Goal: Task Accomplishment & Management: Use online tool/utility

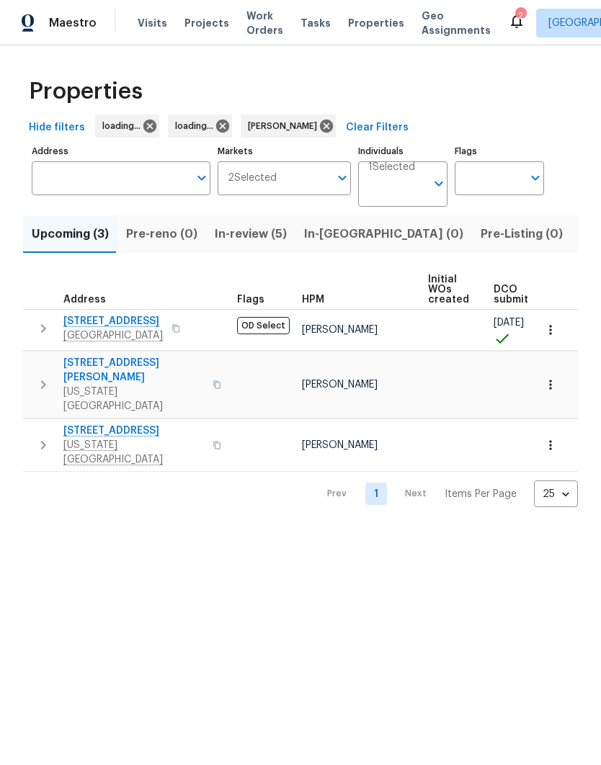
click at [230, 232] on span "In-review (5)" at bounding box center [251, 234] width 72 height 20
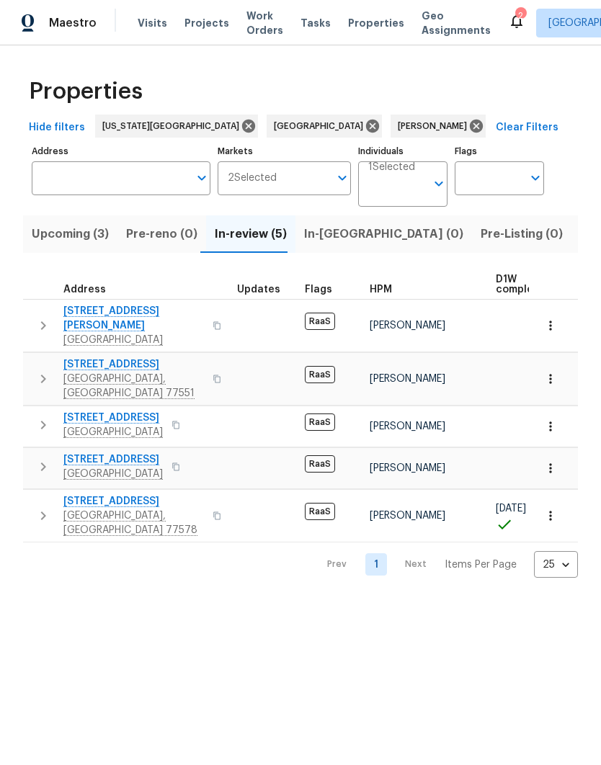
click at [76, 411] on span "[STREET_ADDRESS]" at bounding box center [112, 418] width 99 height 14
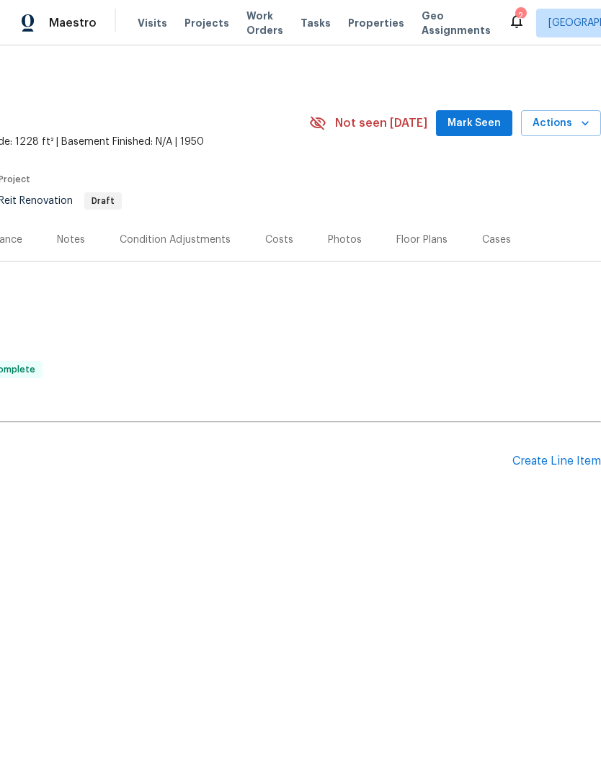
scroll to position [0, 213]
click at [559, 467] on div "Create Line Item" at bounding box center [556, 461] width 89 height 14
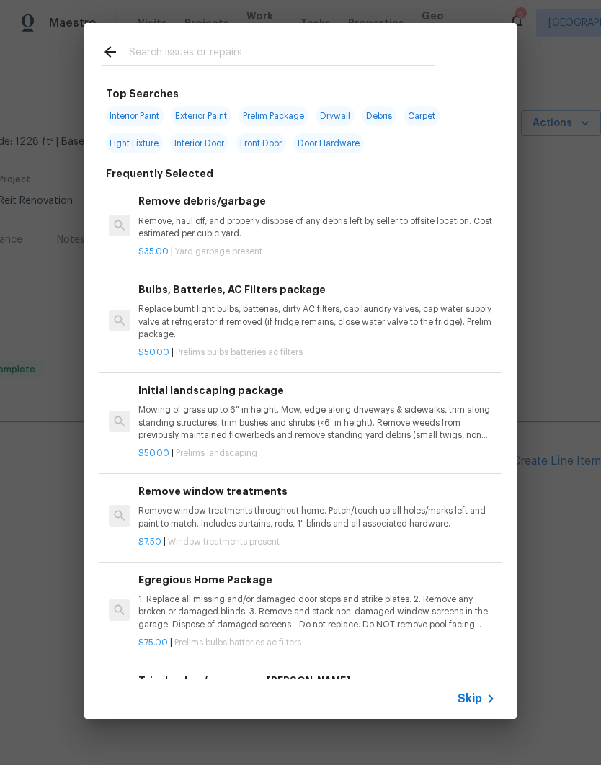
click at [141, 48] on input "text" at bounding box center [281, 54] width 305 height 22
type input "Exterior door"
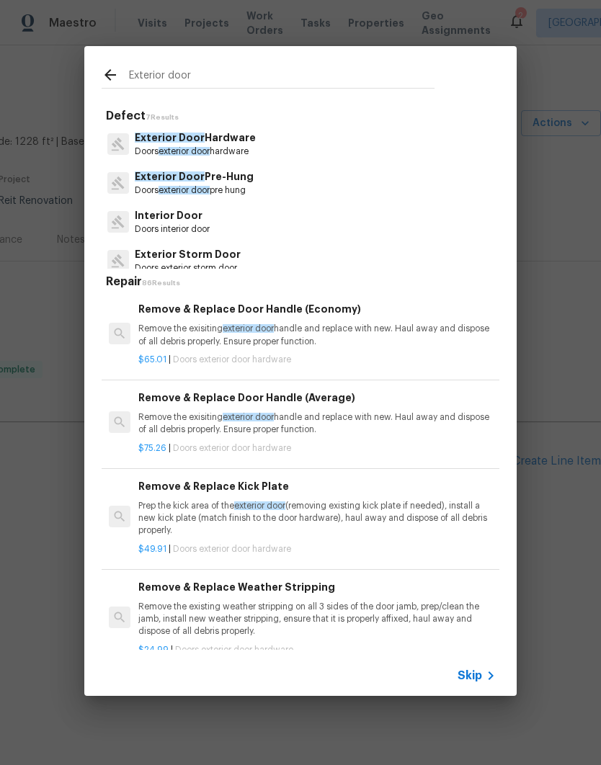
scroll to position [0, 0]
click at [144, 192] on p "Doors exterior door pre hung" at bounding box center [194, 190] width 119 height 12
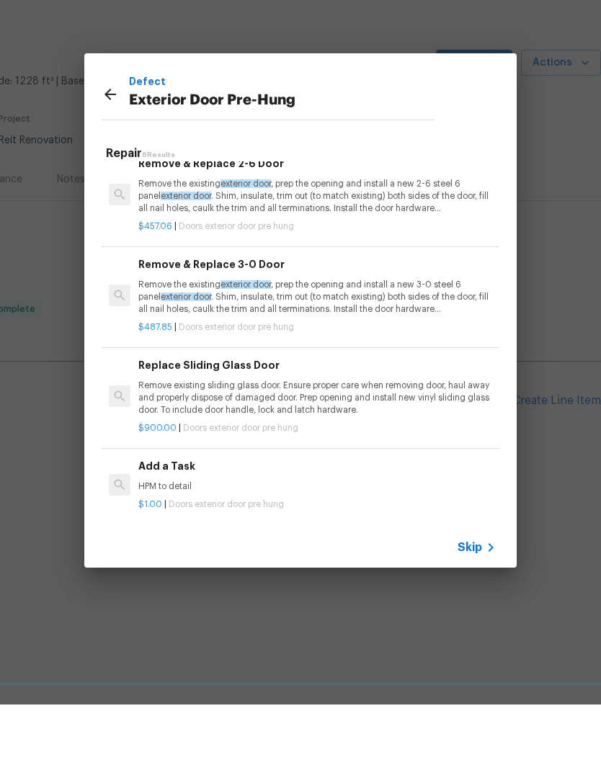
scroll to position [218, 0]
click at [145, 542] on p "HPM to detail" at bounding box center [316, 548] width 357 height 12
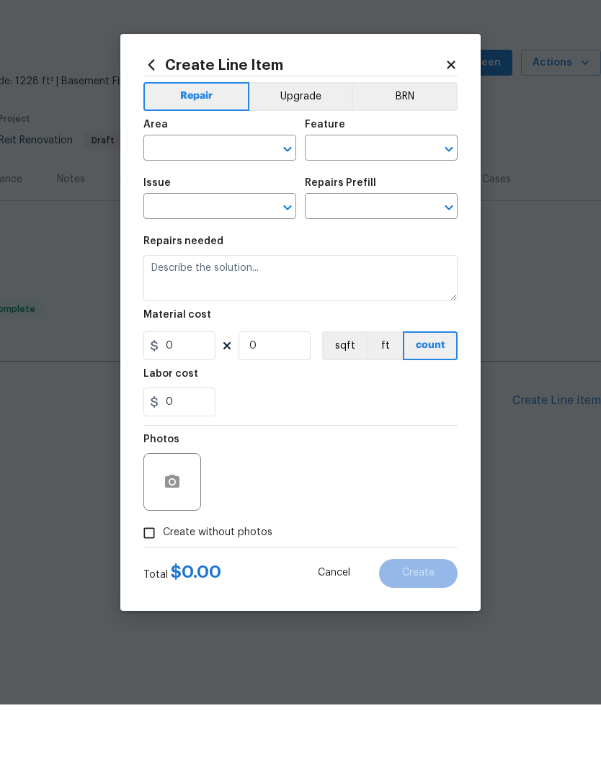
type input "Interior Door"
type input "Exterior Door Pre-Hung"
type input "Add a Task $1.00"
type textarea "HPM to detail"
type input "1"
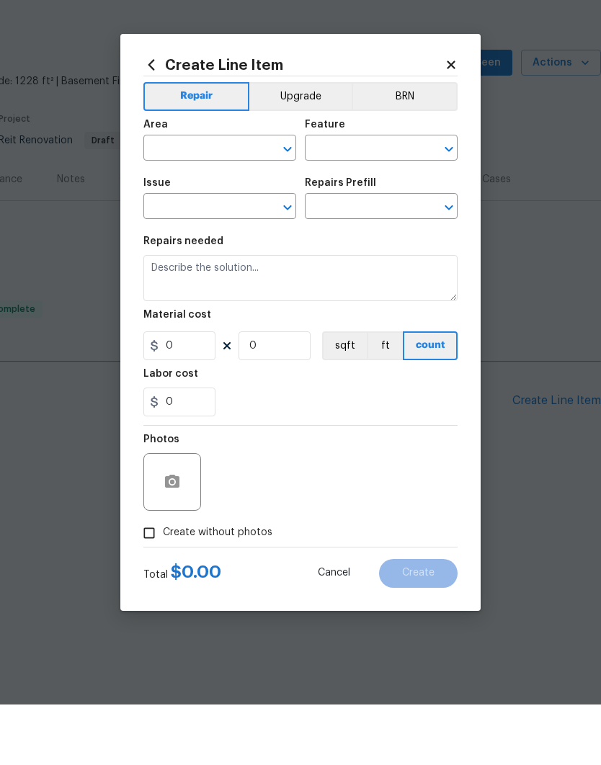
type input "1"
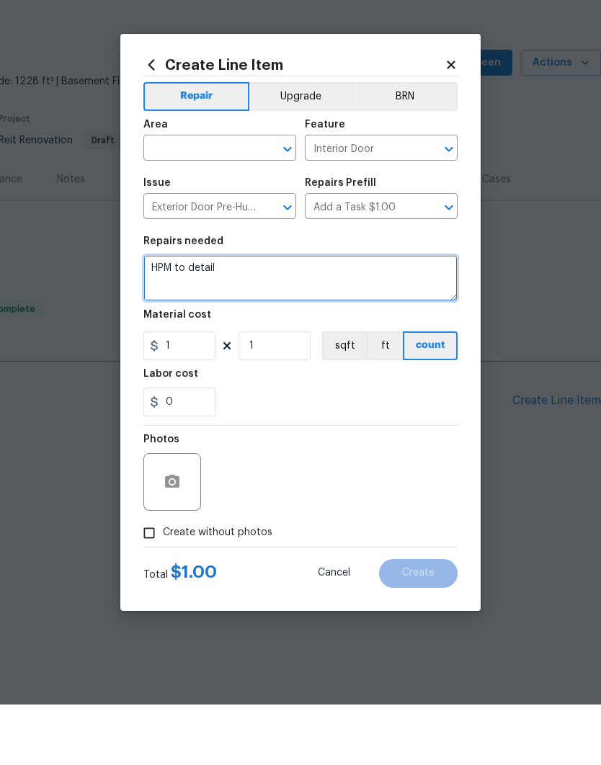
click at [155, 315] on textarea "HPM to detail" at bounding box center [300, 338] width 314 height 46
click at [154, 315] on textarea "HPM to detail" at bounding box center [300, 338] width 314 height 46
click at [148, 315] on textarea "HPM to detail" at bounding box center [300, 338] width 314 height 46
click at [166, 315] on textarea "HPM to detail" at bounding box center [300, 338] width 314 height 46
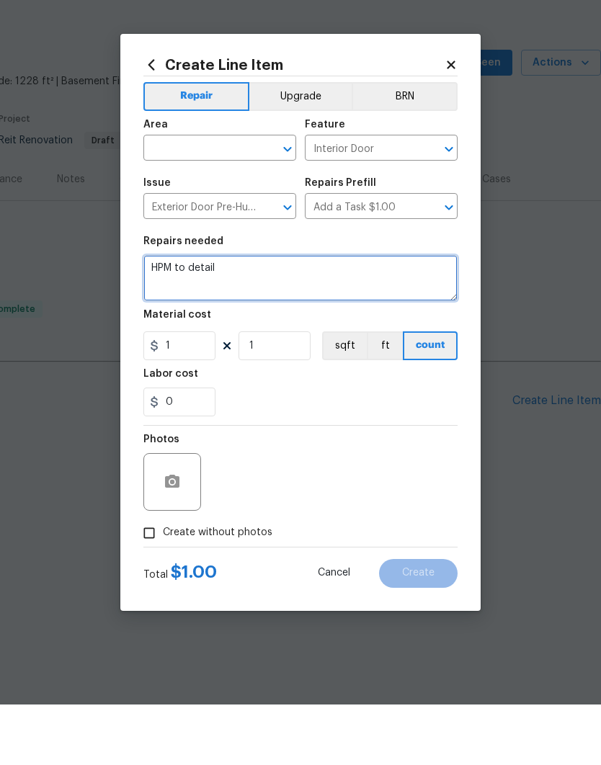
click at [168, 315] on textarea "HPM to detail" at bounding box center [300, 338] width 314 height 46
type textarea "Secure the back exterior door."
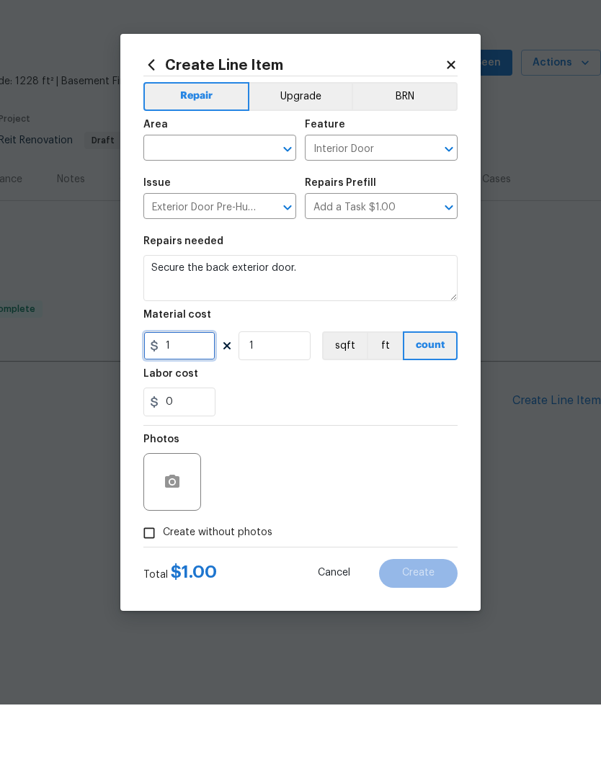
click at [187, 392] on input "1" at bounding box center [179, 406] width 72 height 29
type input "100"
click at [154, 199] on input "text" at bounding box center [199, 210] width 112 height 22
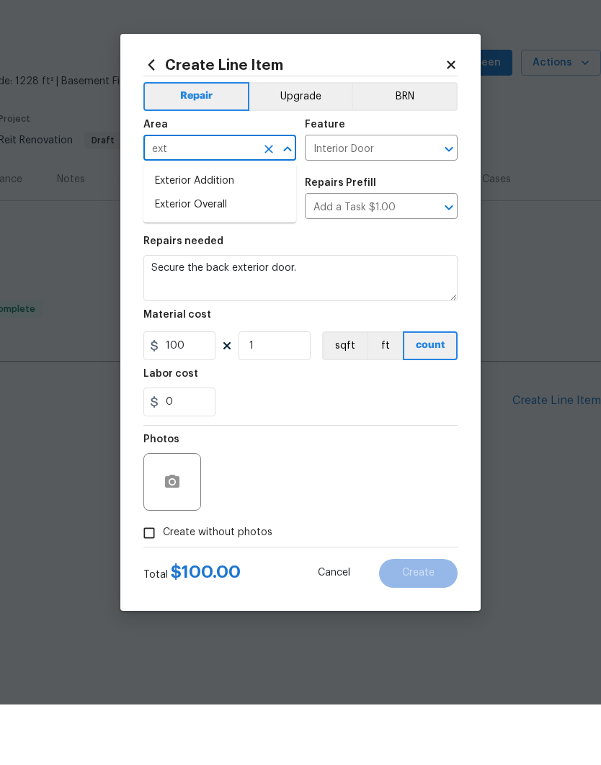
click at [161, 254] on li "Exterior Overall" at bounding box center [219, 266] width 153 height 24
type input "Exterior Overall"
click at [398, 199] on input "Interior Door" at bounding box center [361, 210] width 112 height 22
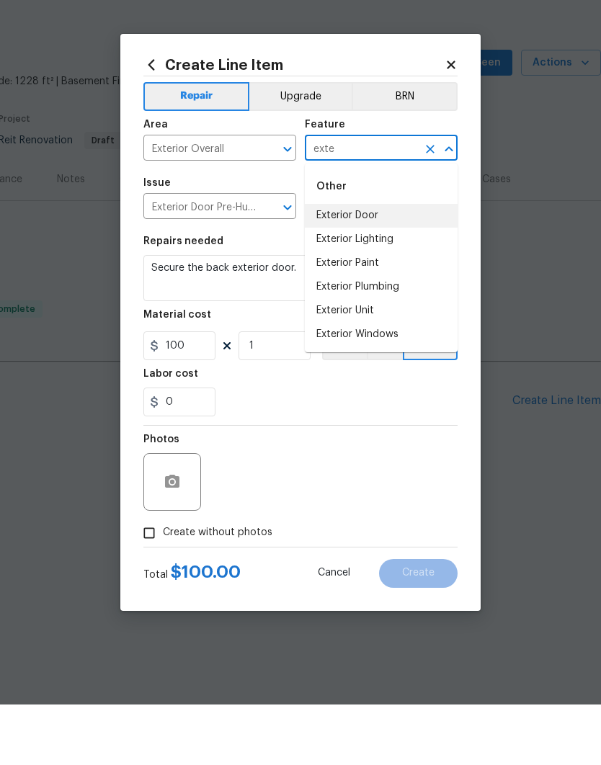
click at [377, 264] on li "Exterior Door" at bounding box center [381, 276] width 153 height 24
type input "Exterior Door"
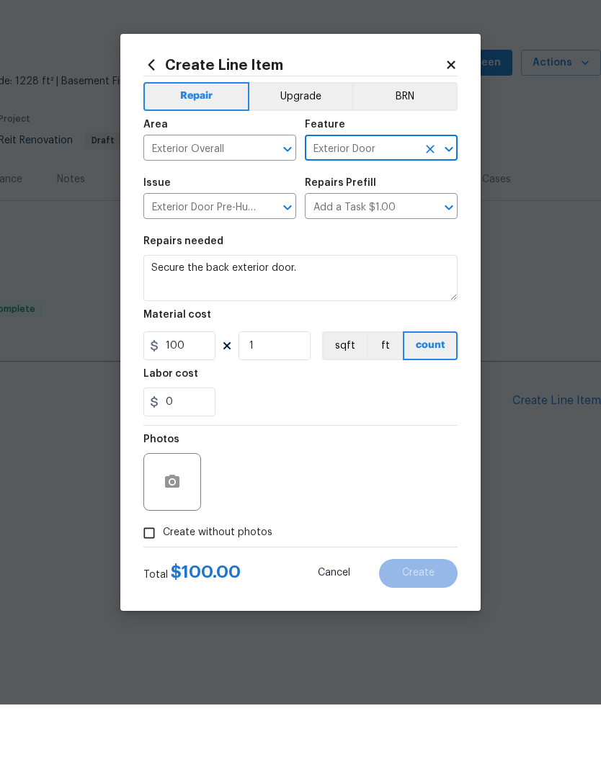
click at [434, 486] on div "Photos" at bounding box center [300, 533] width 314 height 94
click at [256, 586] on span "Create without photos" at bounding box center [217, 593] width 109 height 15
click at [163, 580] on input "Create without photos" at bounding box center [148, 593] width 27 height 27
checkbox input "true"
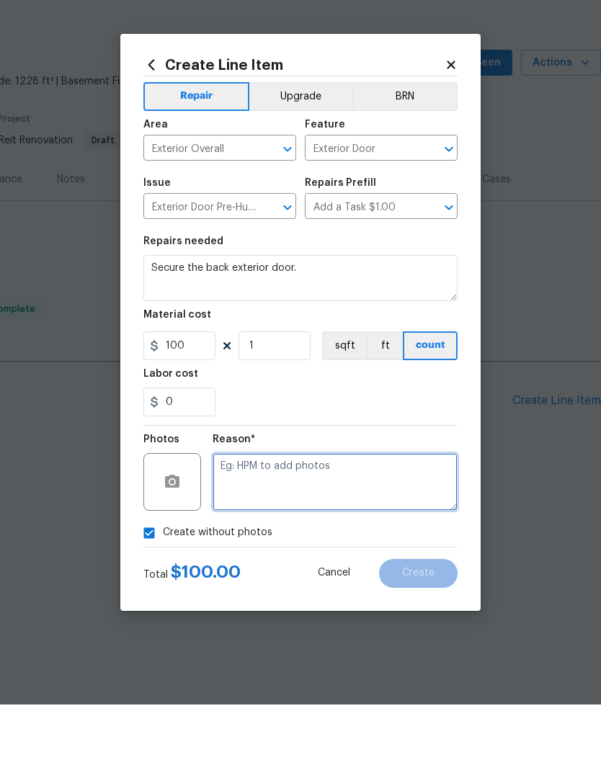
click at [390, 514] on textarea at bounding box center [334, 543] width 245 height 58
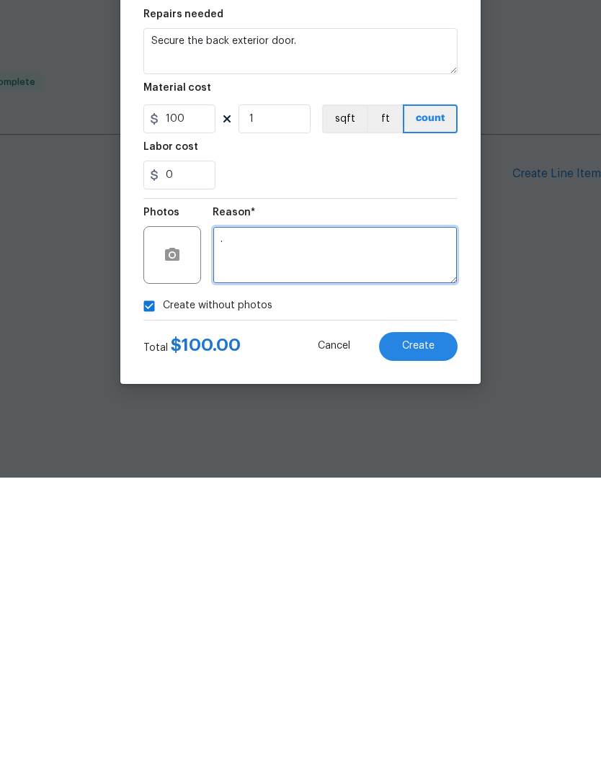
type textarea "."
click at [431, 619] on button "Create" at bounding box center [418, 633] width 79 height 29
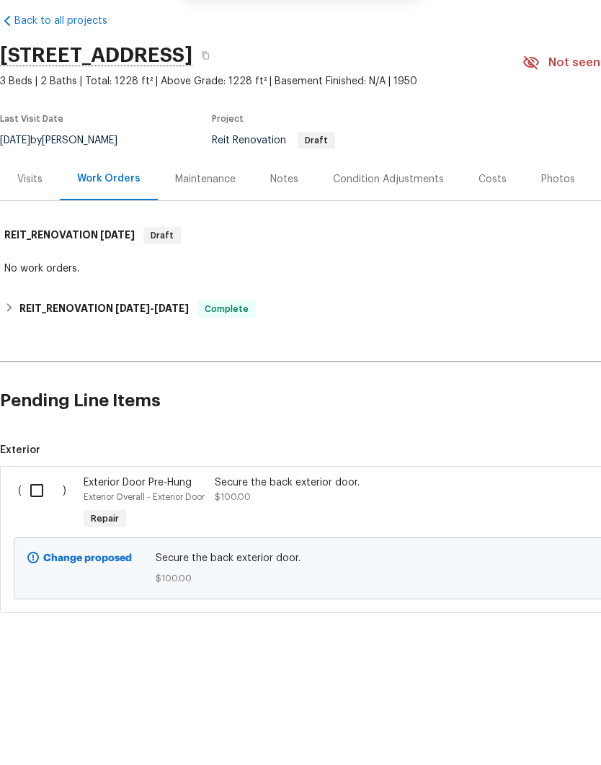
scroll to position [0, 0]
click at [30, 536] on input "checkbox" at bounding box center [42, 551] width 41 height 30
checkbox input "true"
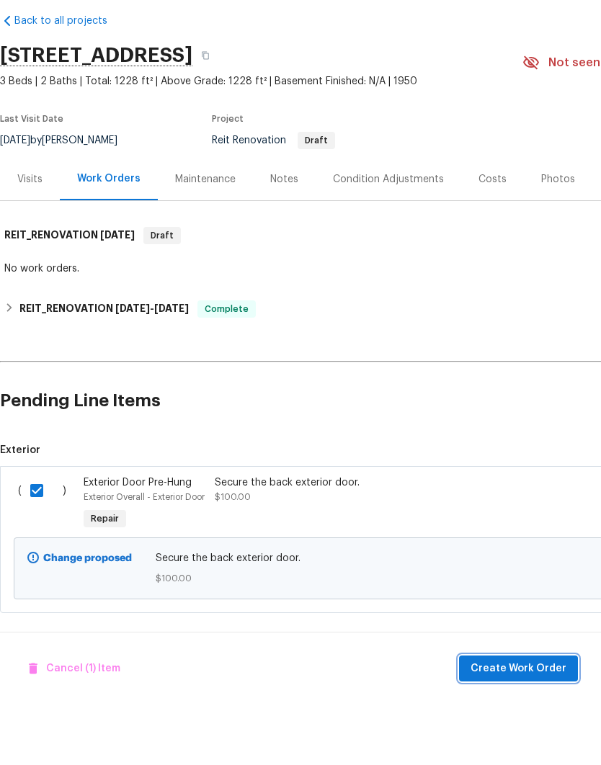
click at [536, 716] on button "Create Work Order" at bounding box center [518, 729] width 119 height 27
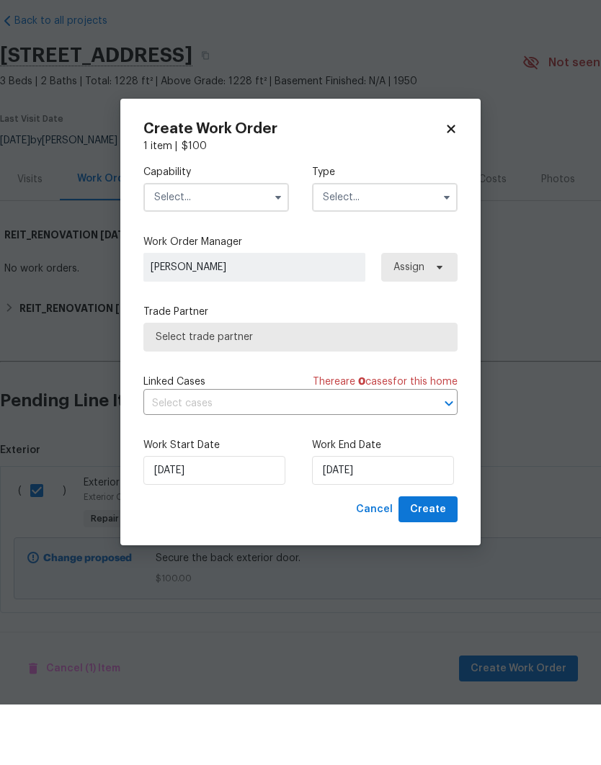
click at [152, 243] on input "text" at bounding box center [215, 257] width 145 height 29
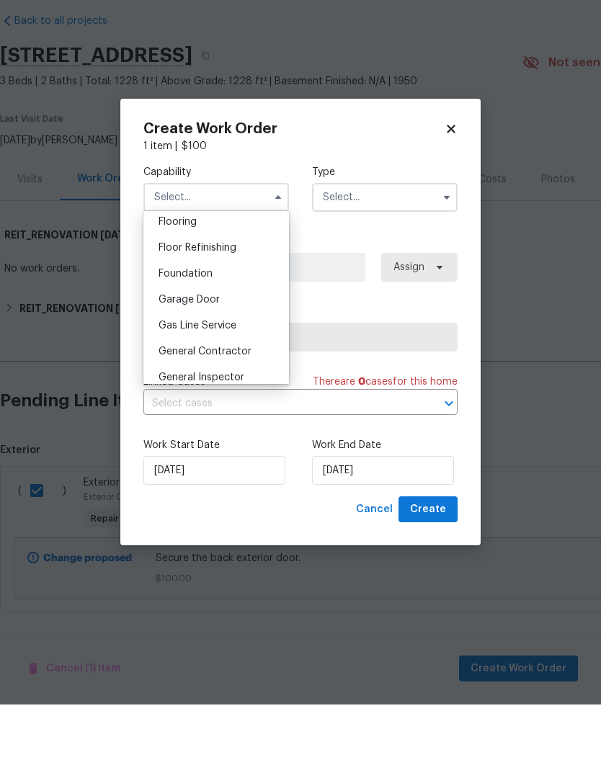
scroll to position [617, 0]
click at [166, 354] on span "General Contractor" at bounding box center [204, 359] width 93 height 10
type input "General Contractor"
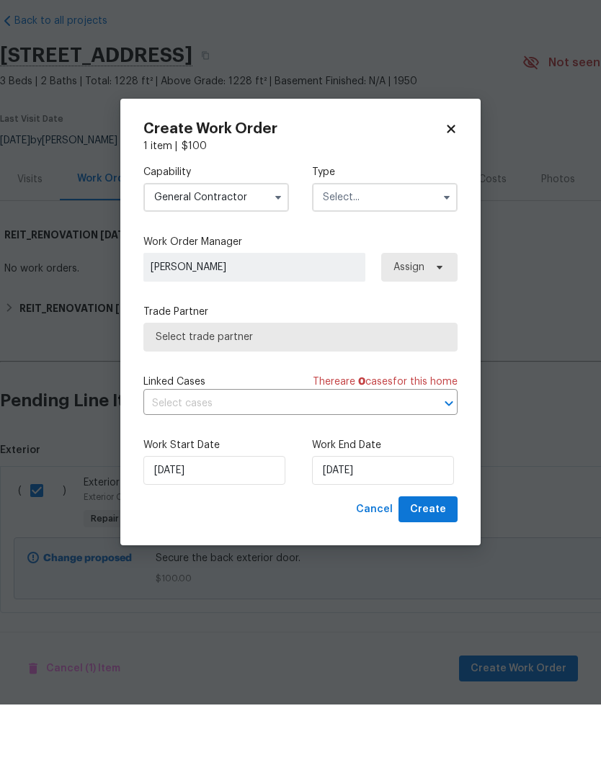
click at [420, 243] on input "text" at bounding box center [384, 257] width 145 height 29
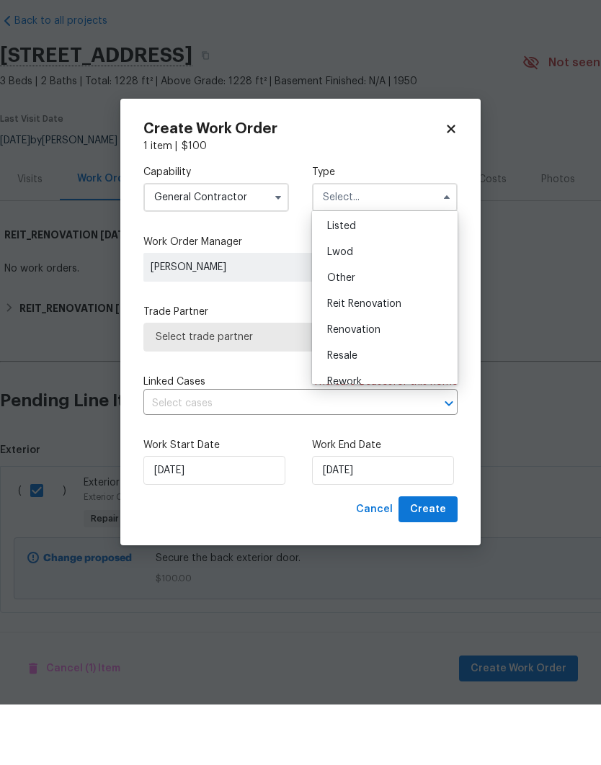
scroll to position [130, 0]
click at [411, 352] on div "Reit Renovation" at bounding box center [384, 365] width 138 height 26
type input "Reit Renovation"
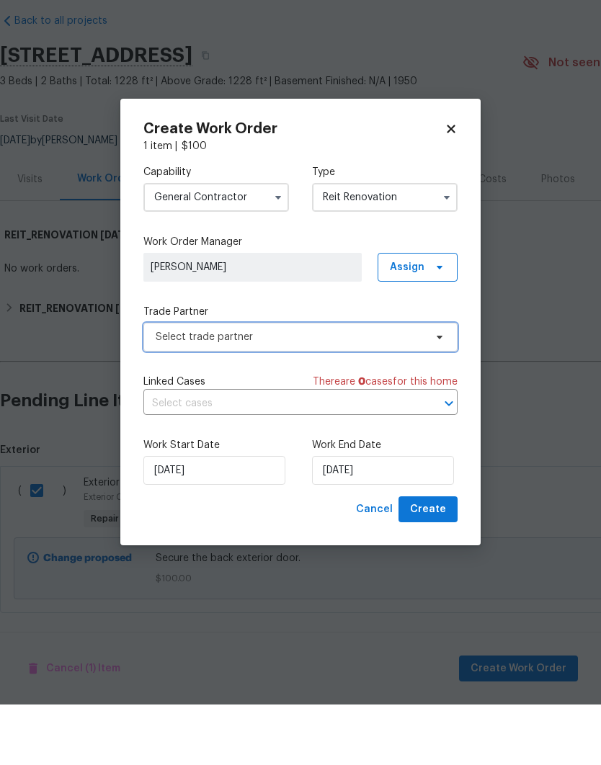
click at [157, 390] on span "Select trade partner" at bounding box center [290, 397] width 269 height 14
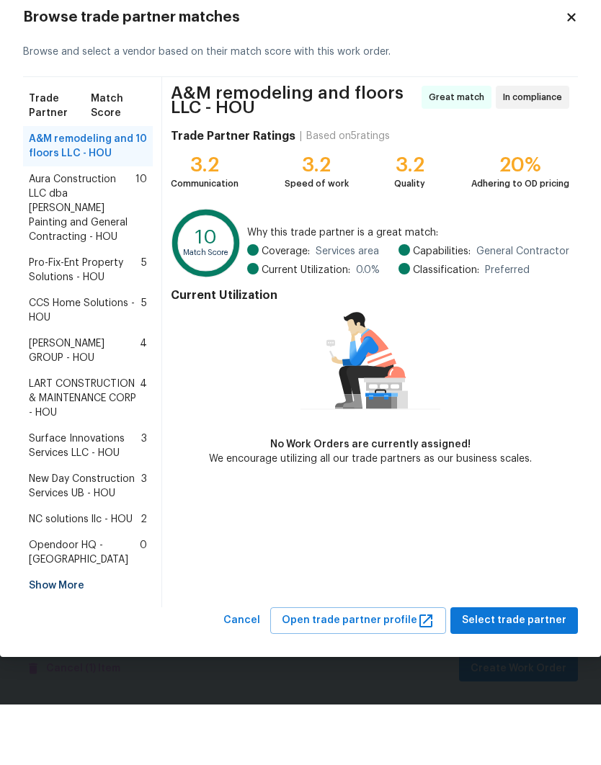
click at [35, 233] on span "Aura Construction LLC dba Logan's Painting and General Contracting - HOU" at bounding box center [82, 269] width 107 height 72
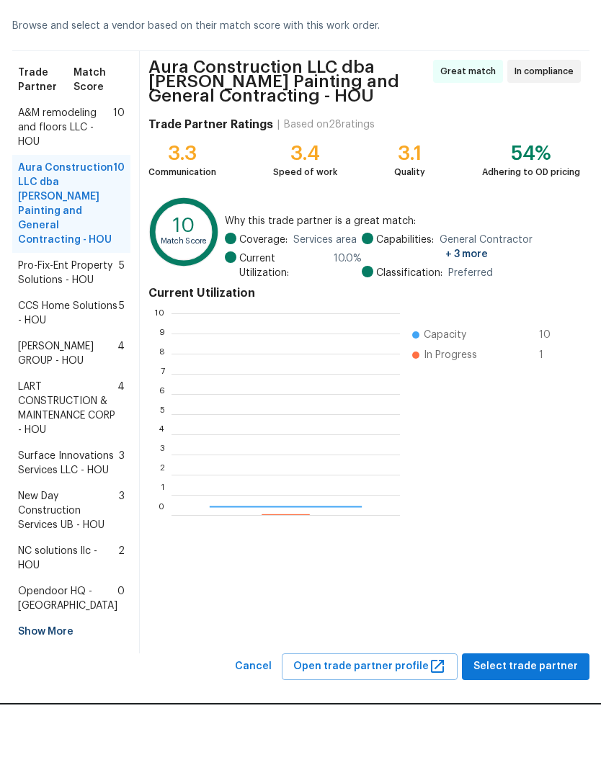
scroll to position [202, 228]
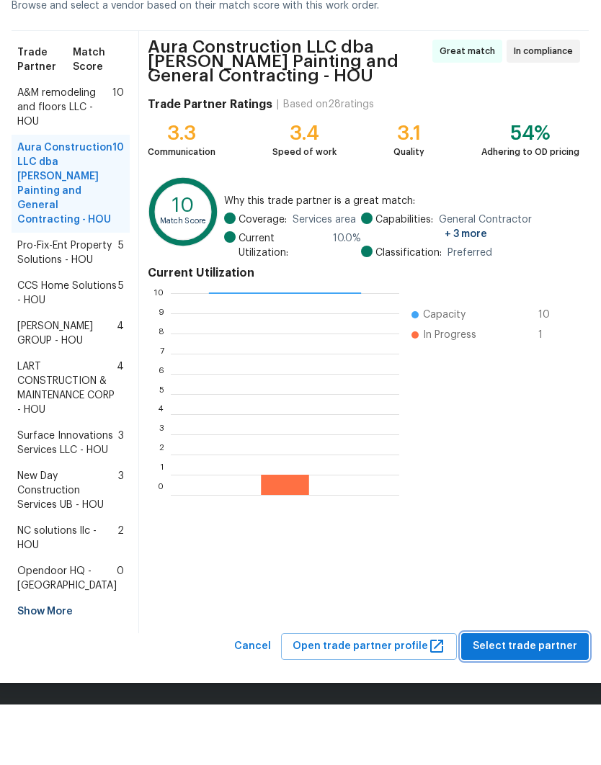
click at [535, 694] on button "Select trade partner" at bounding box center [524, 707] width 127 height 27
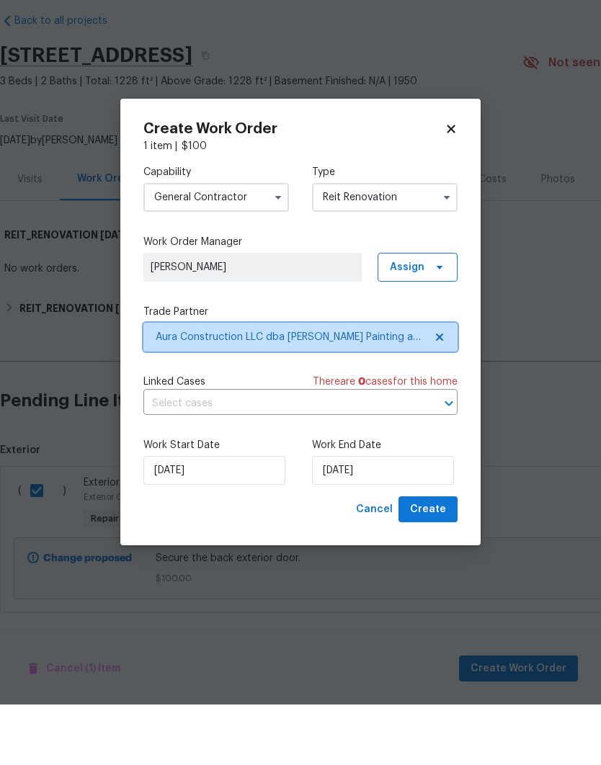
scroll to position [0, 0]
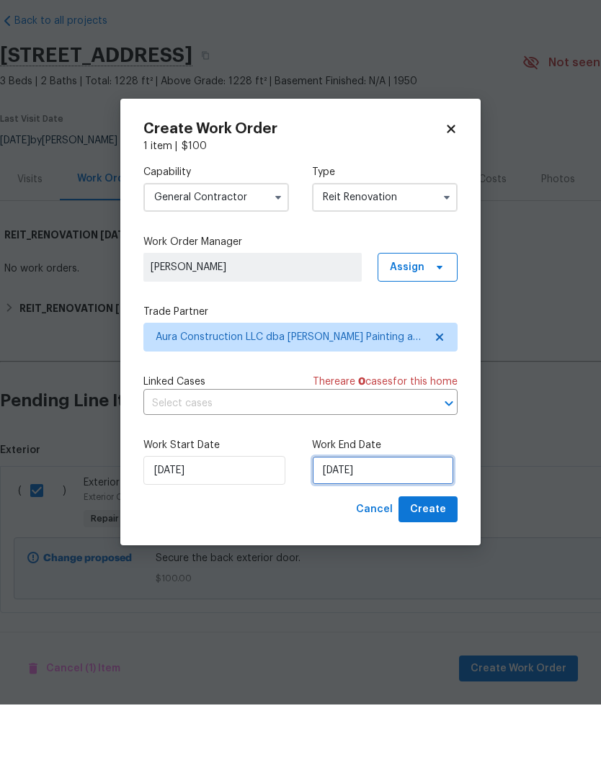
click at [422, 516] on input "10/3/2025" at bounding box center [383, 530] width 142 height 29
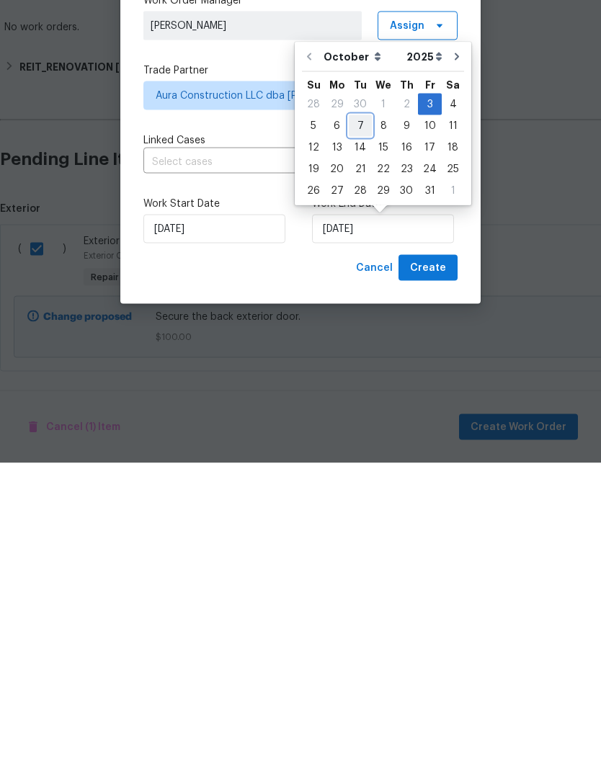
click at [360, 418] on div "7" at bounding box center [360, 428] width 23 height 20
type input "10/7/2025"
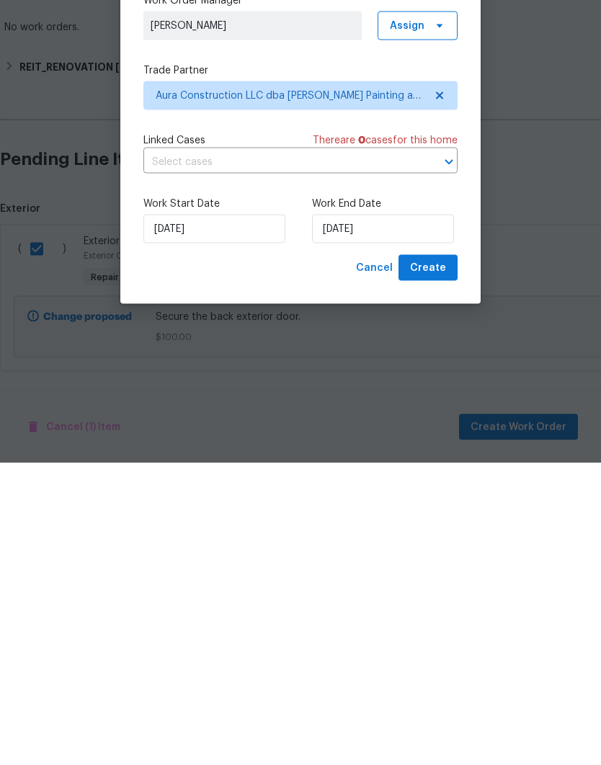
scroll to position [22, 0]
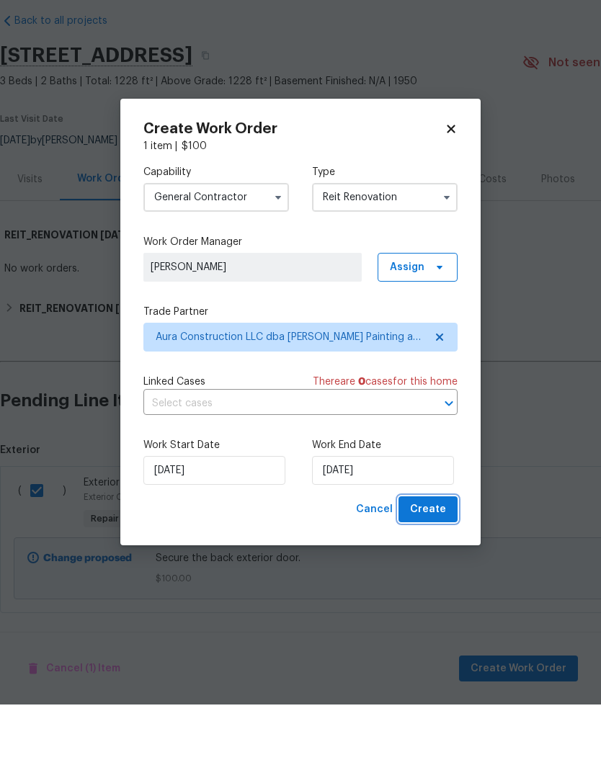
click at [444, 561] on span "Create" at bounding box center [428, 570] width 36 height 18
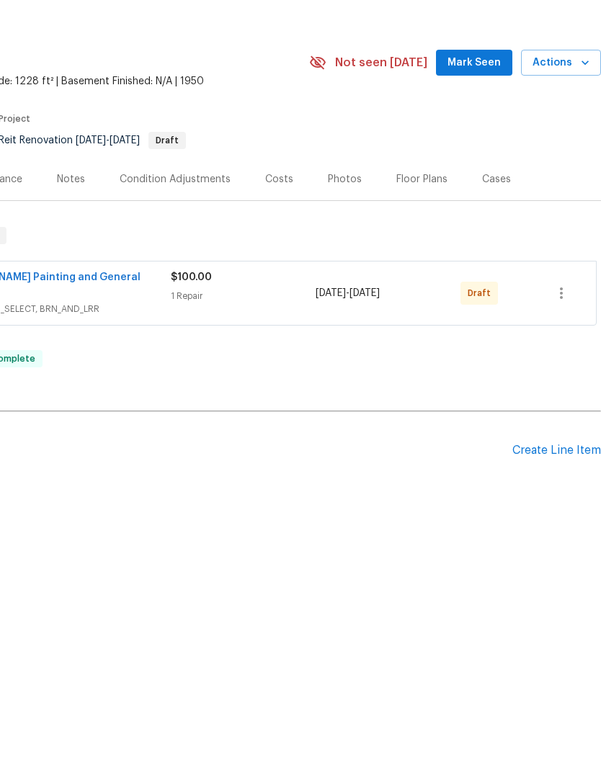
scroll to position [0, 213]
click at [560, 345] on icon "button" at bounding box center [560, 353] width 17 height 17
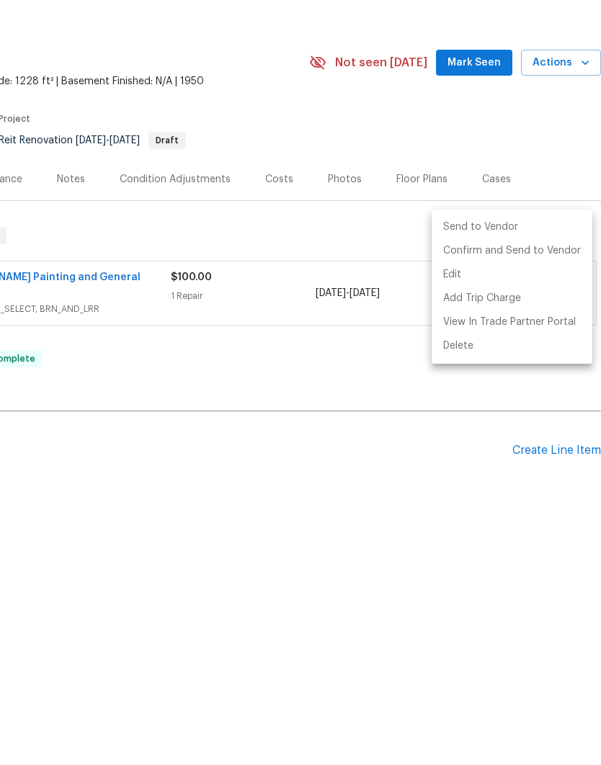
click at [497, 276] on li "Send to Vendor" at bounding box center [511, 288] width 161 height 24
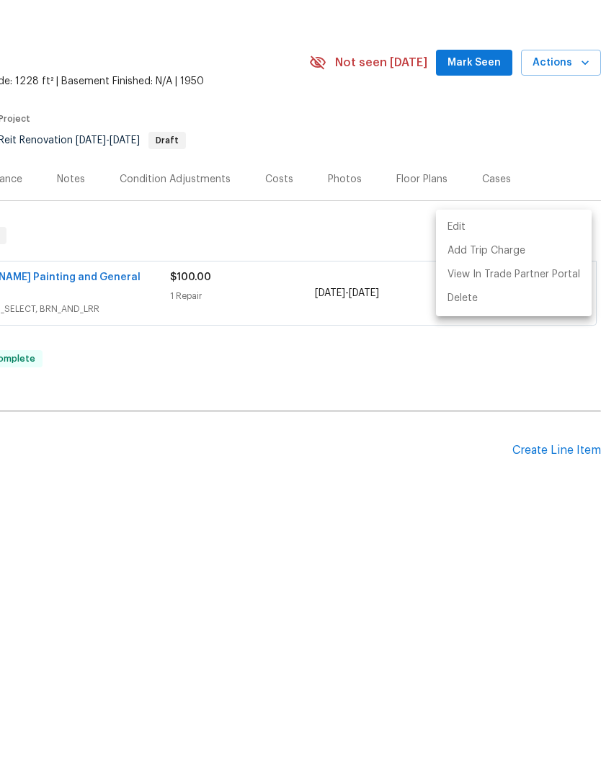
click at [429, 590] on div at bounding box center [300, 382] width 601 height 765
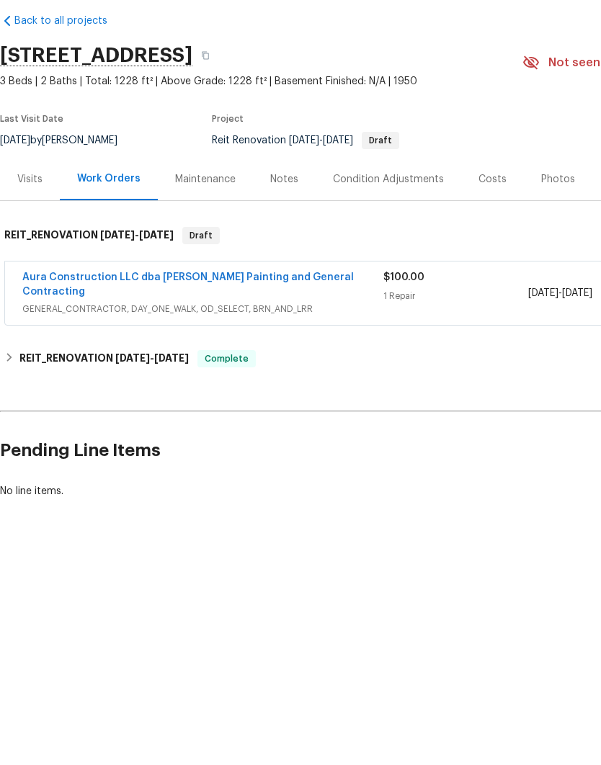
scroll to position [0, 0]
